Goal: Find specific page/section: Find specific page/section

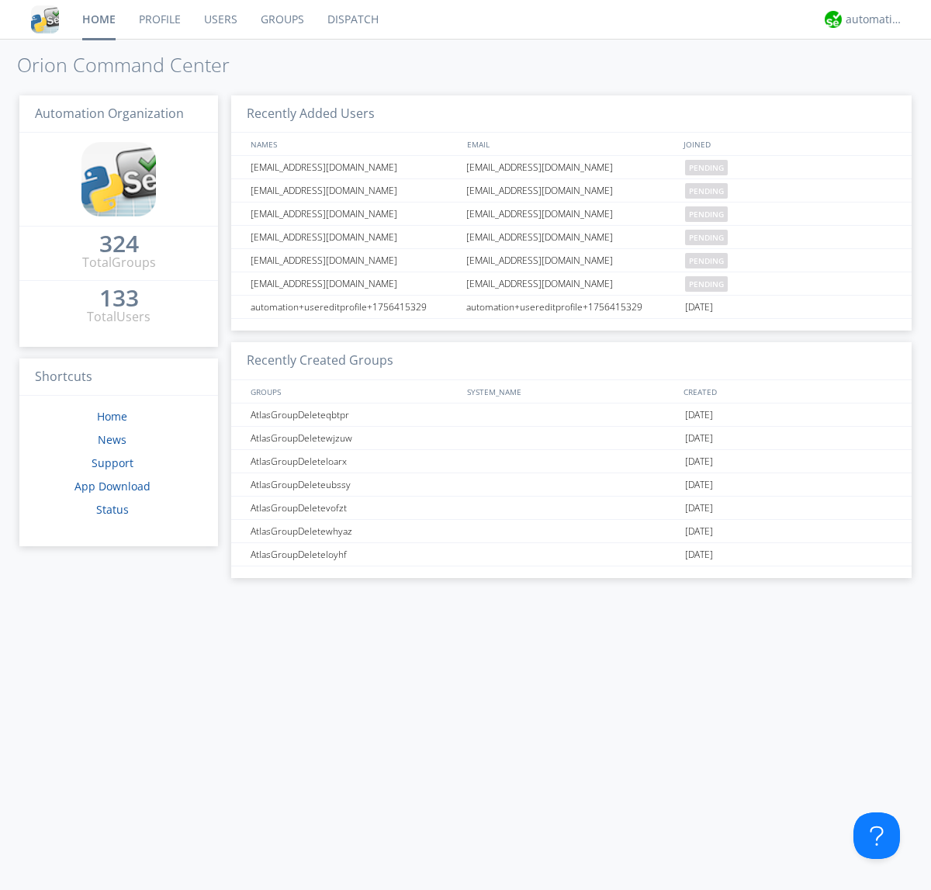
click at [352, 19] on link "Dispatch" at bounding box center [353, 19] width 74 height 39
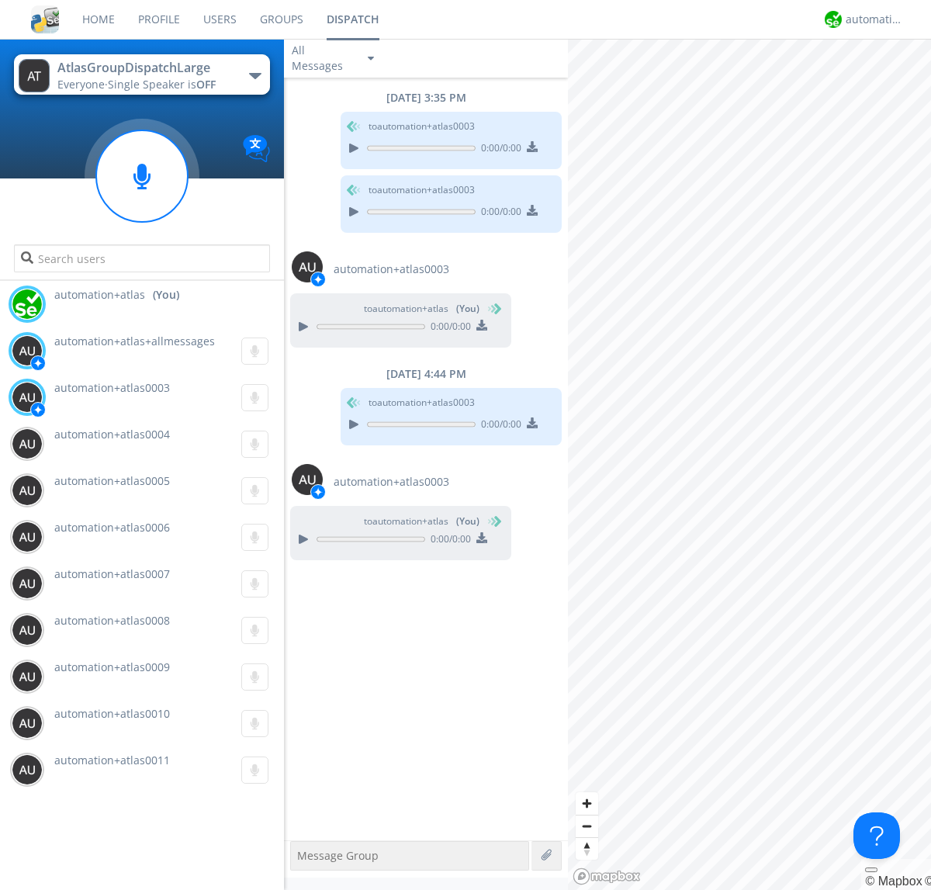
click at [255, 75] on div "button" at bounding box center [255, 76] width 12 height 6
click at [0, 0] on span "AtlasGroupDispatch" at bounding box center [0, 0] width 0 height 0
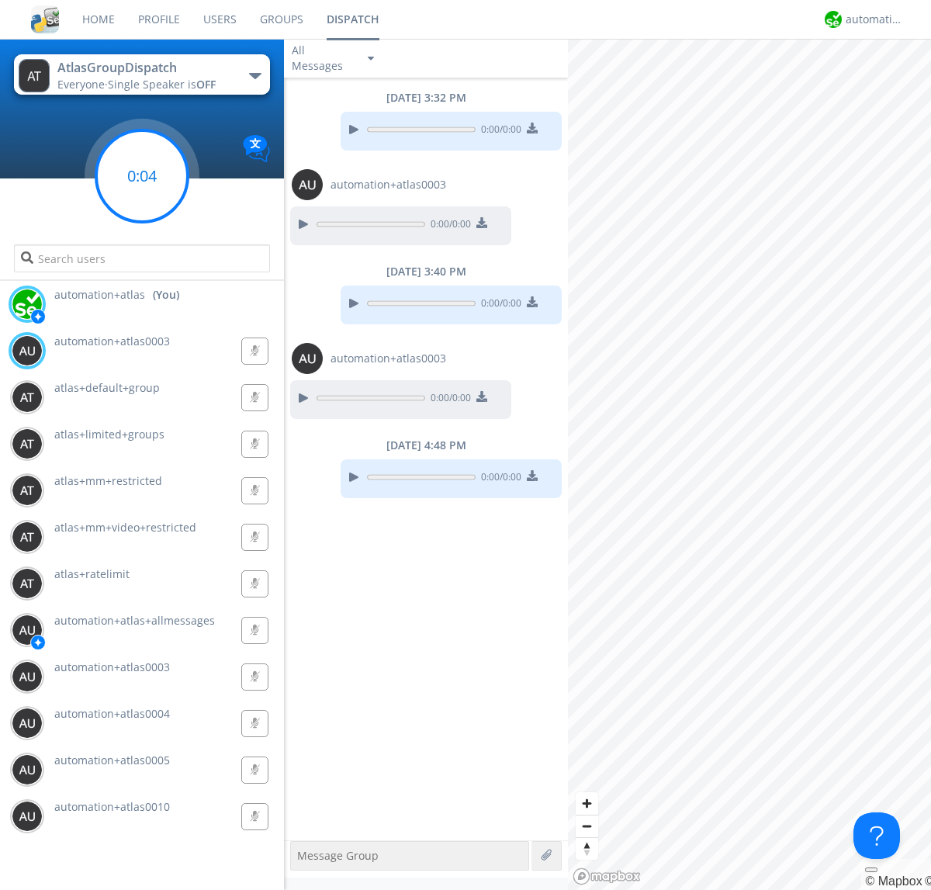
click at [142, 176] on g at bounding box center [142, 176] width 92 height 92
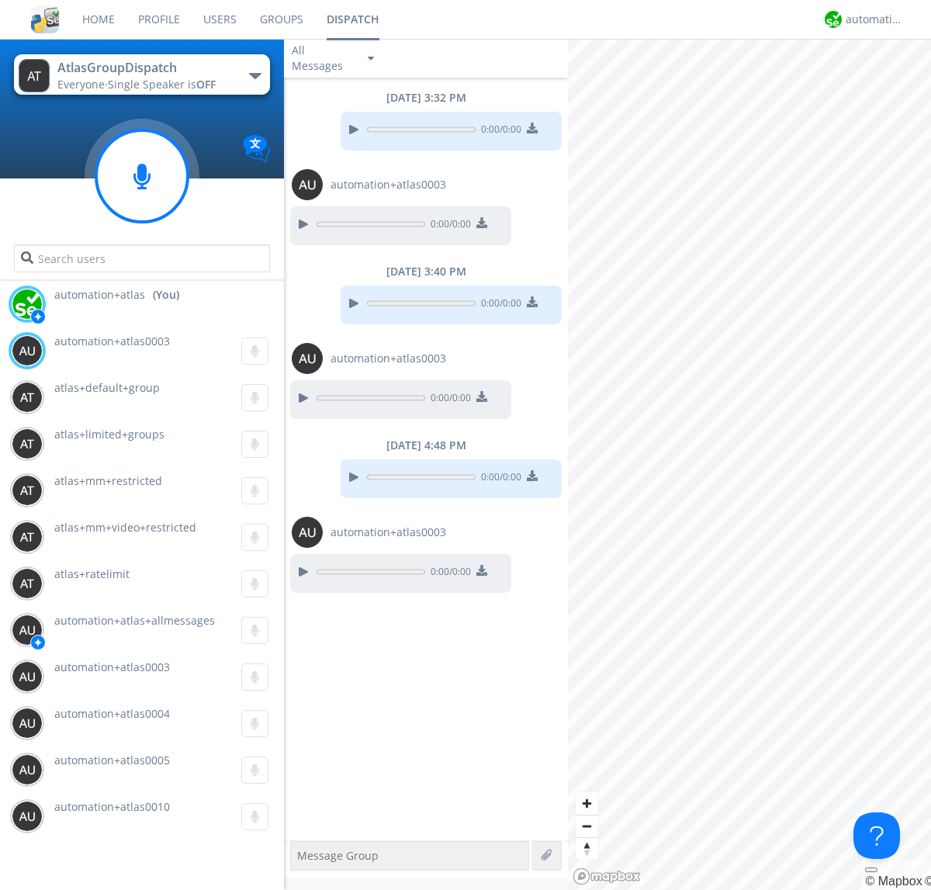
click at [255, 75] on div "button" at bounding box center [255, 76] width 12 height 6
click at [0, 0] on span "AtlasGroupDispatch2" at bounding box center [0, 0] width 0 height 0
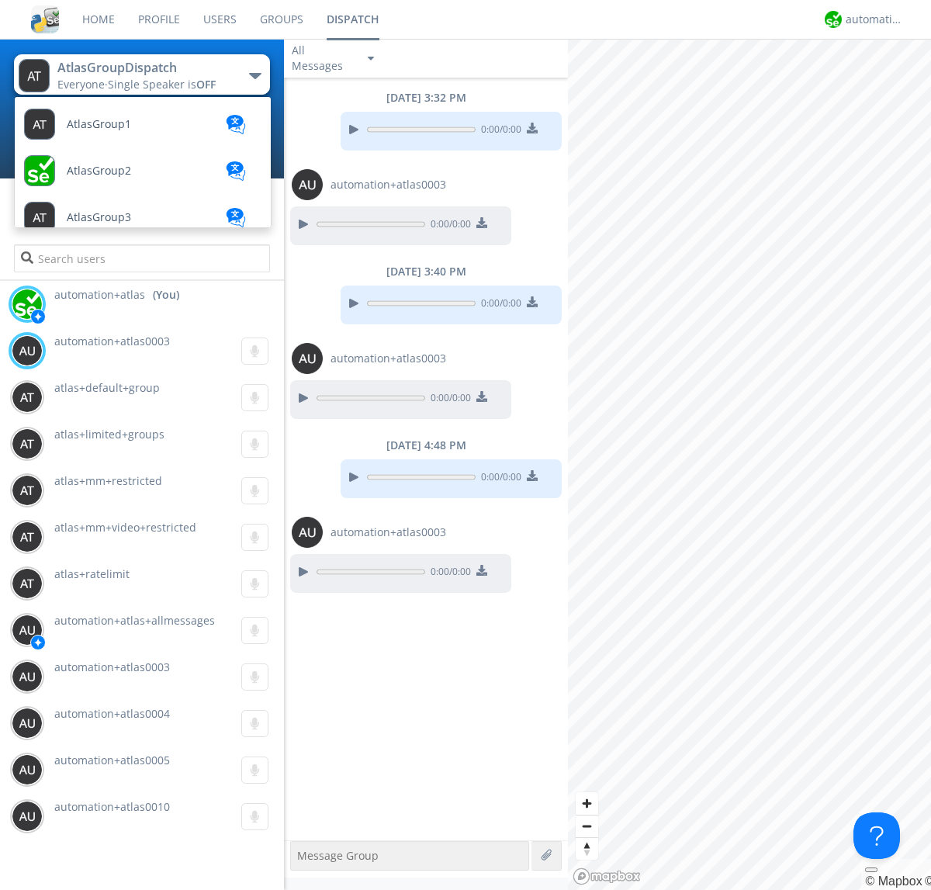
scroll to position [415, 0]
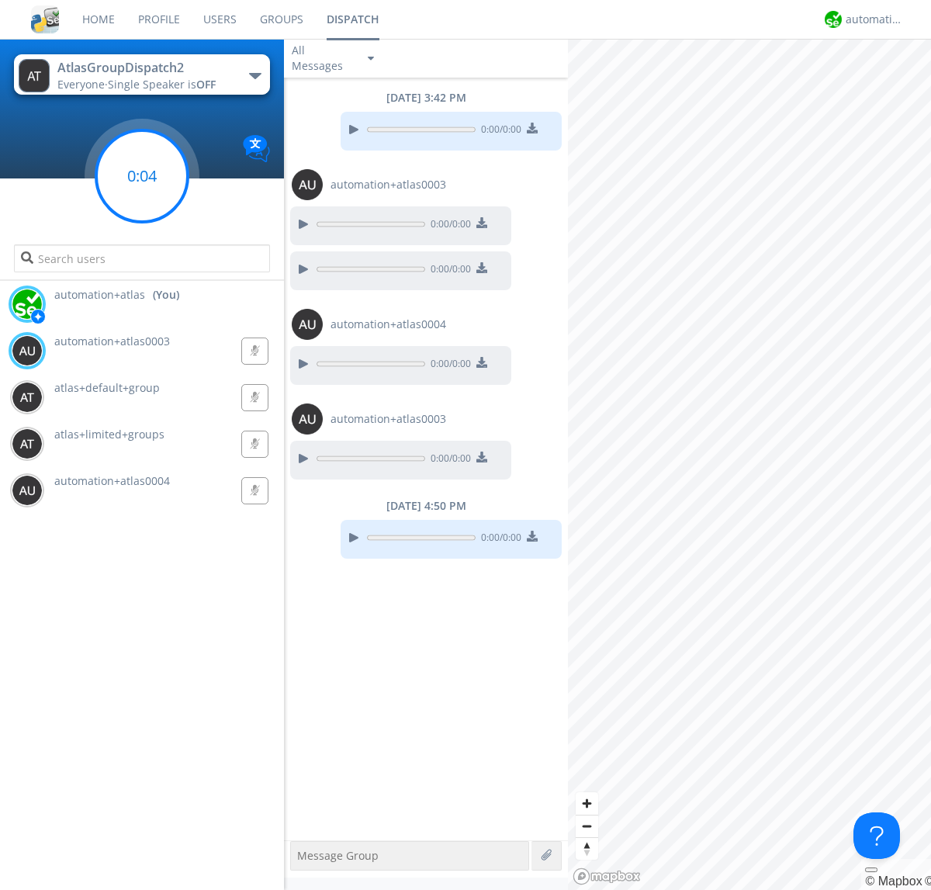
click at [142, 176] on g at bounding box center [142, 176] width 92 height 92
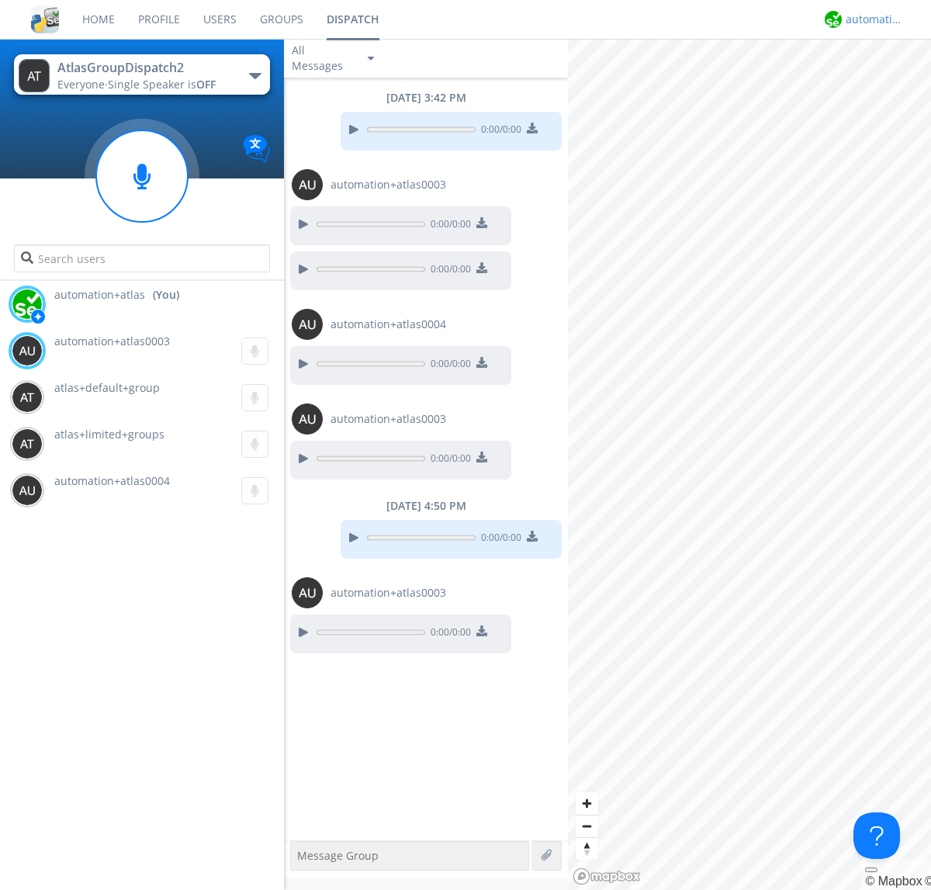
click at [871, 19] on div "automation+atlas" at bounding box center [875, 20] width 58 height 16
